Goal: Task Accomplishment & Management: Use online tool/utility

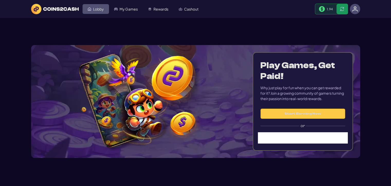
click at [95, 8] on span "Lobby" at bounding box center [98, 9] width 11 height 4
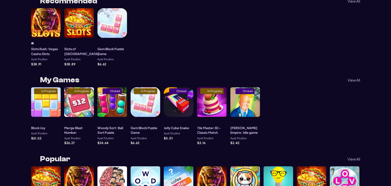
scroll to position [206, 0]
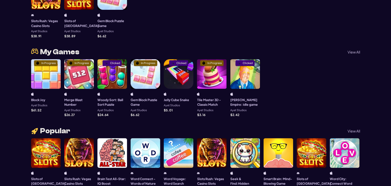
click at [82, 69] on div "In Progress" at bounding box center [79, 74] width 30 height 30
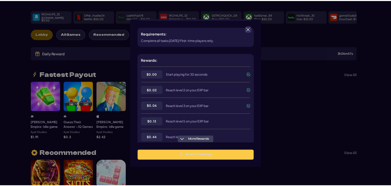
scroll to position [77, 0]
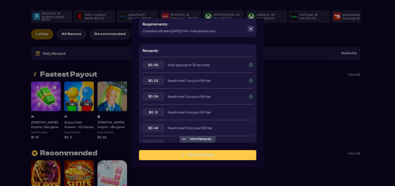
click at [249, 31] on div at bounding box center [251, 29] width 6 height 6
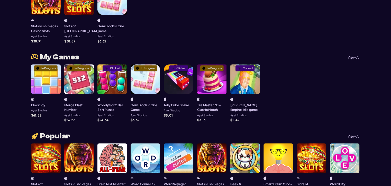
scroll to position [231, 0]
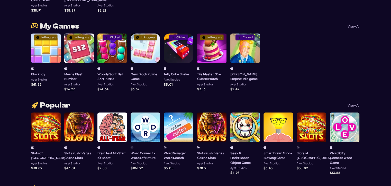
click at [43, 49] on div "In Progress" at bounding box center [46, 48] width 30 height 30
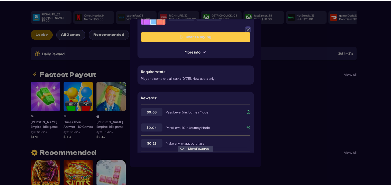
scroll to position [0, 0]
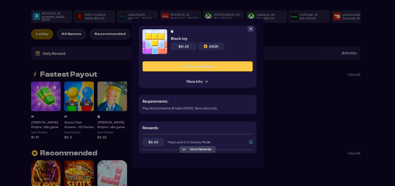
click at [253, 29] on div at bounding box center [251, 29] width 6 height 6
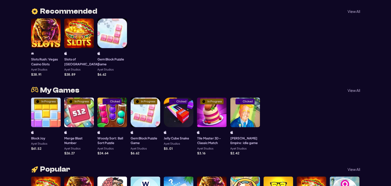
scroll to position [180, 0]
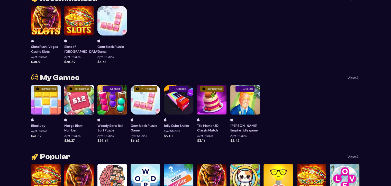
click at [83, 106] on div "In Progress" at bounding box center [79, 100] width 30 height 30
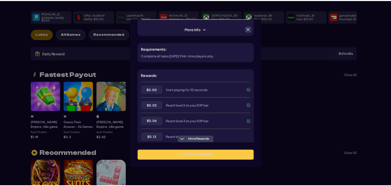
scroll to position [31, 0]
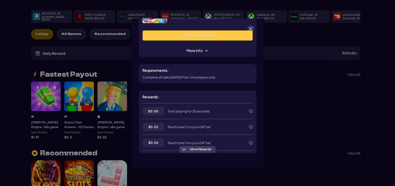
click at [252, 29] on span at bounding box center [250, 28] width 5 height 5
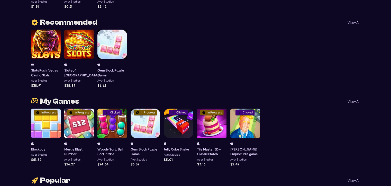
scroll to position [180, 0]
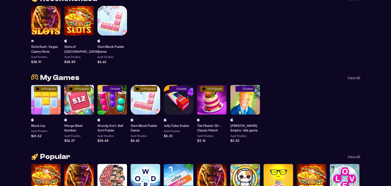
click at [148, 96] on div "In Progress" at bounding box center [146, 100] width 30 height 30
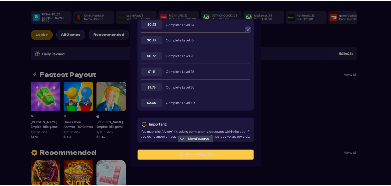
scroll to position [154, 0]
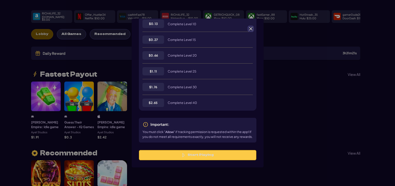
click at [251, 28] on span at bounding box center [250, 28] width 5 height 5
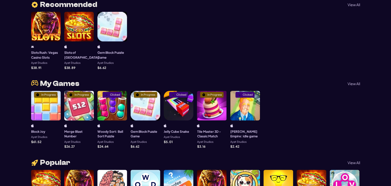
scroll to position [180, 0]
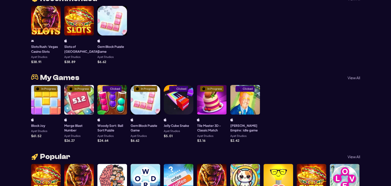
click at [206, 100] on div "In Progress" at bounding box center [212, 100] width 30 height 30
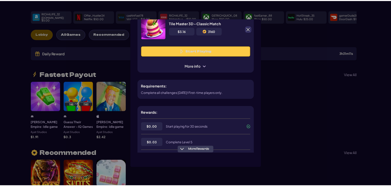
scroll to position [0, 0]
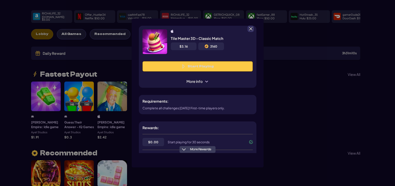
click at [252, 30] on span at bounding box center [250, 28] width 5 height 5
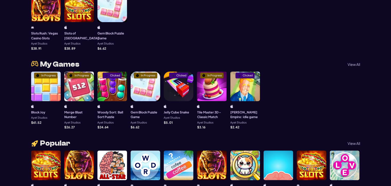
scroll to position [206, 0]
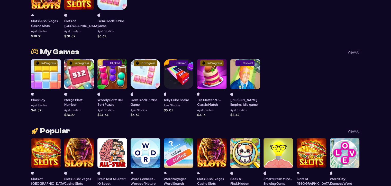
click at [185, 83] on div "Clicked" at bounding box center [179, 74] width 30 height 30
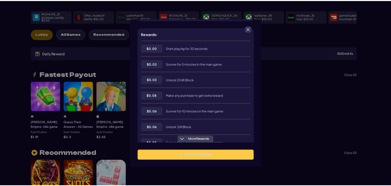
scroll to position [103, 0]
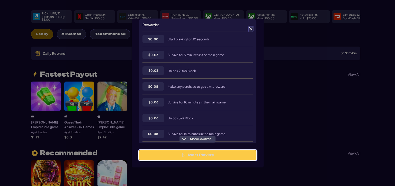
click at [212, 153] on button "Start Playing" at bounding box center [197, 155] width 117 height 10
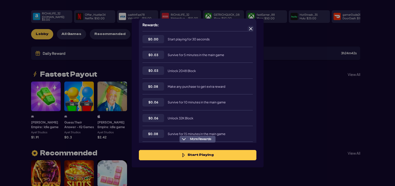
click at [251, 30] on span at bounding box center [250, 28] width 5 height 5
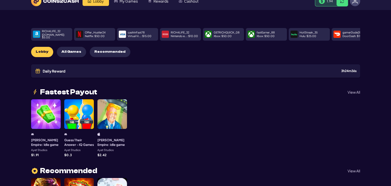
scroll to position [0, 0]
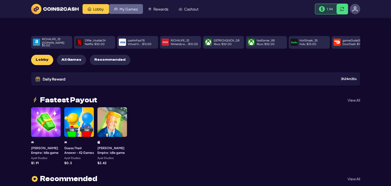
click at [126, 12] on link "My Games" at bounding box center [126, 9] width 34 height 10
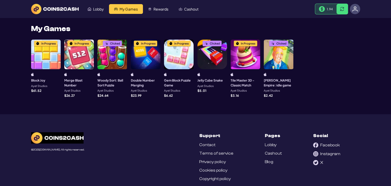
click at [141, 57] on div "In Progress" at bounding box center [146, 55] width 30 height 30
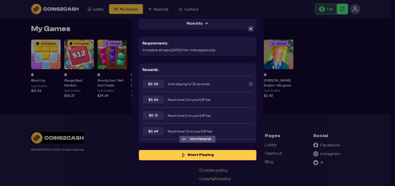
scroll to position [67, 0]
